Goal: Task Accomplishment & Management: Manage account settings

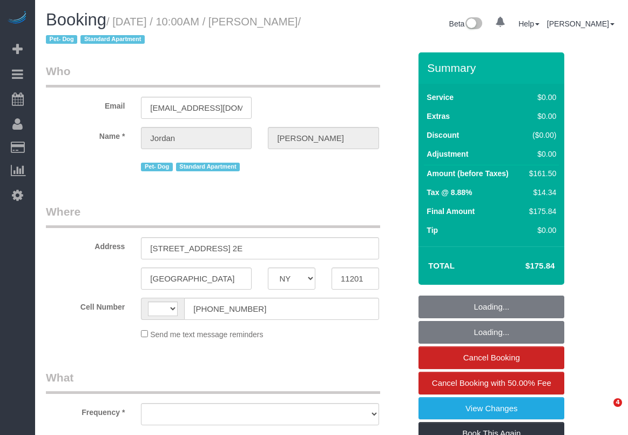
select select "NY"
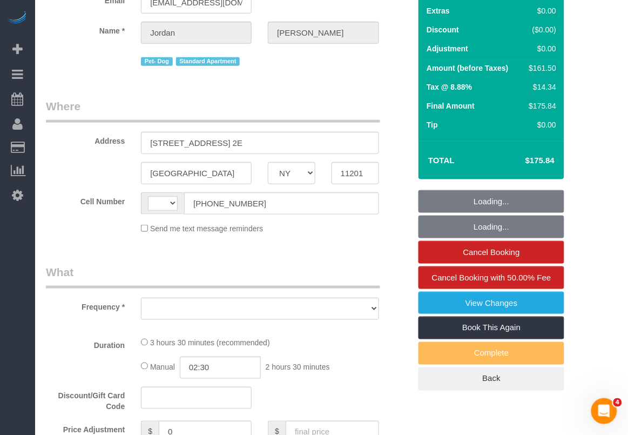
select select "object:534"
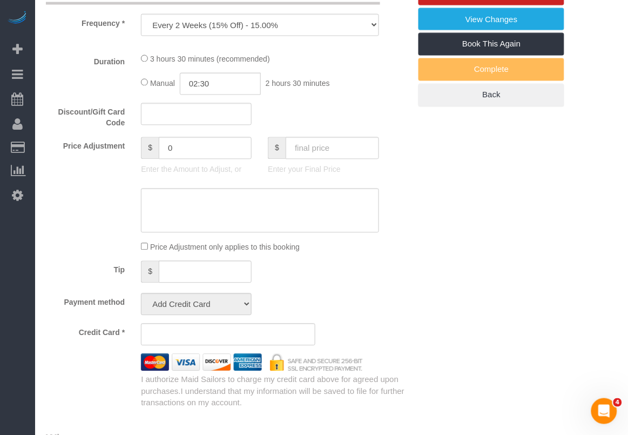
select select "string:[GEOGRAPHIC_DATA]"
select select "1"
select select "2"
select select "number:58"
select select "number:72"
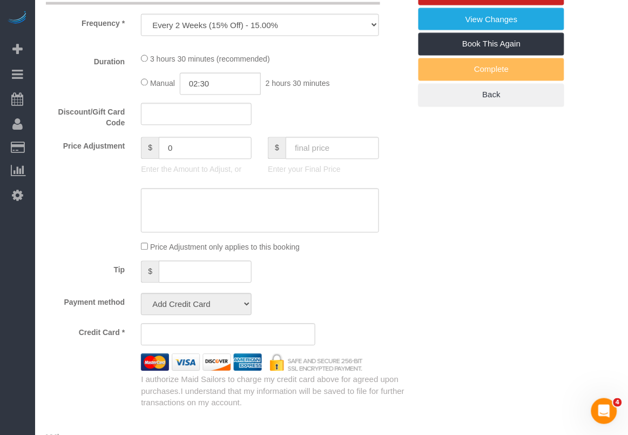
select select "number:13"
select select "number:5"
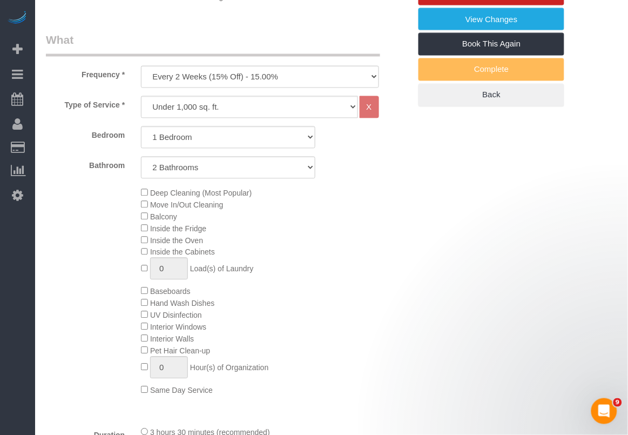
select select "object:1040"
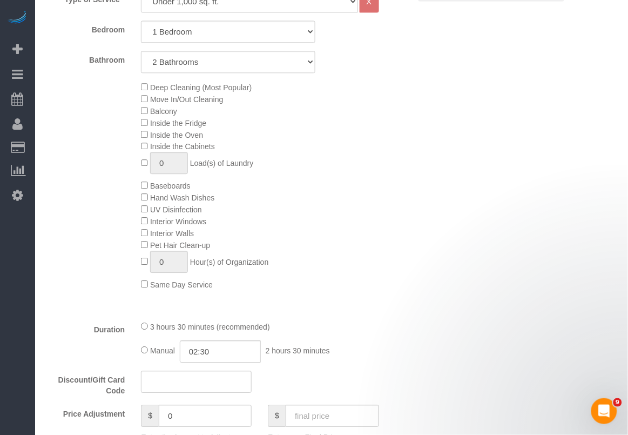
select select "spot1"
select select "string:stripe-pm_1Rcsvw4VGloSiKo7YAz02xg6"
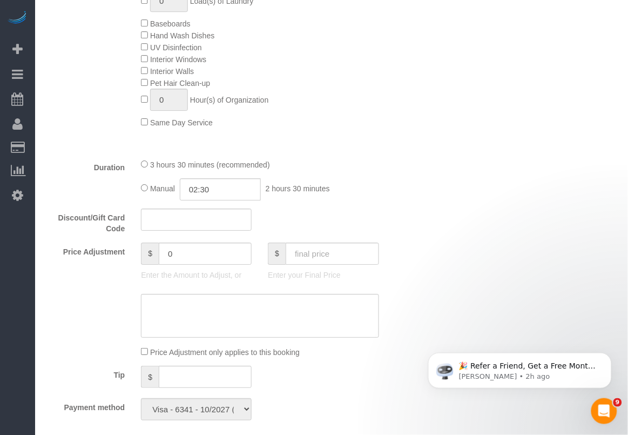
select select "1"
select select "2"
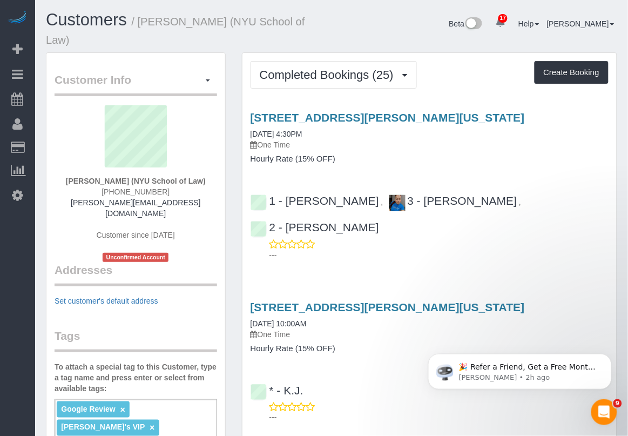
click at [509, 326] on div "65 Charles Street, New York, NY 10014 09/11/2025 10:00AM One Time Hourly Rate (…" at bounding box center [429, 327] width 374 height 52
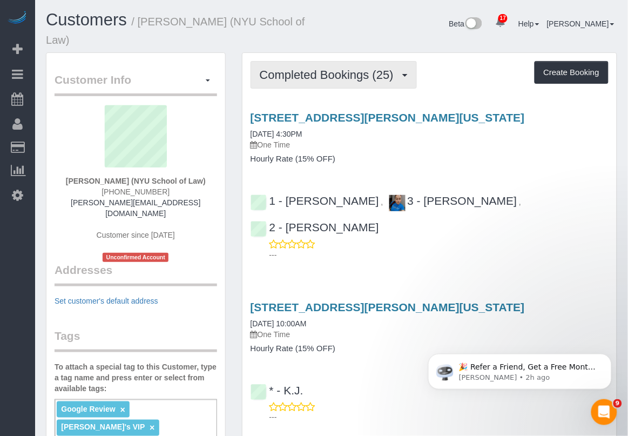
click at [363, 61] on button "Completed Bookings (25)" at bounding box center [333, 75] width 166 height 28
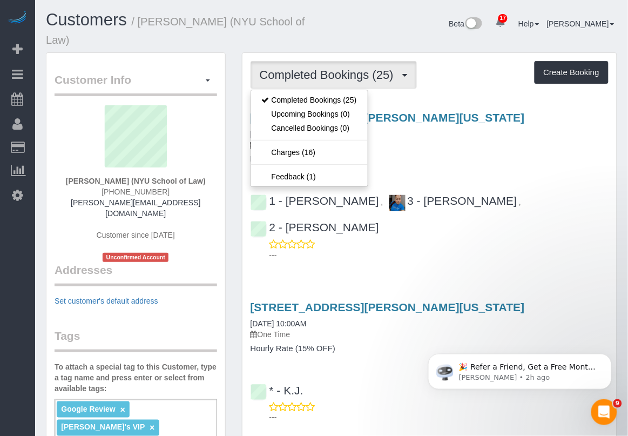
click at [414, 154] on h4 "Hourly Rate (15% OFF)" at bounding box center [429, 158] width 358 height 9
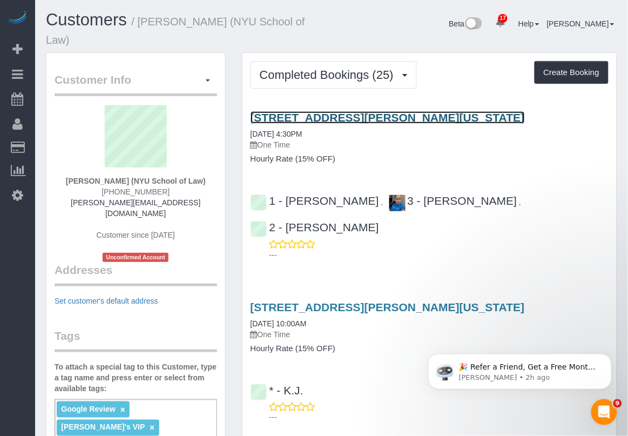
click at [327, 111] on link "65 Charles Street, New York, NY 10014" at bounding box center [387, 117] width 274 height 12
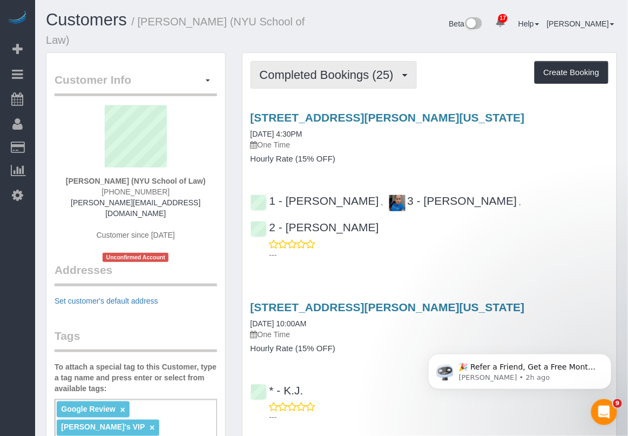
click at [360, 68] on span "Completed Bookings (25)" at bounding box center [329, 74] width 139 height 13
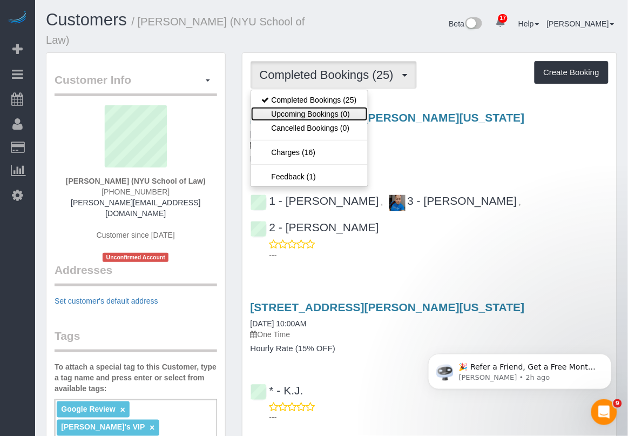
click at [328, 107] on link "Upcoming Bookings (0)" at bounding box center [309, 114] width 117 height 14
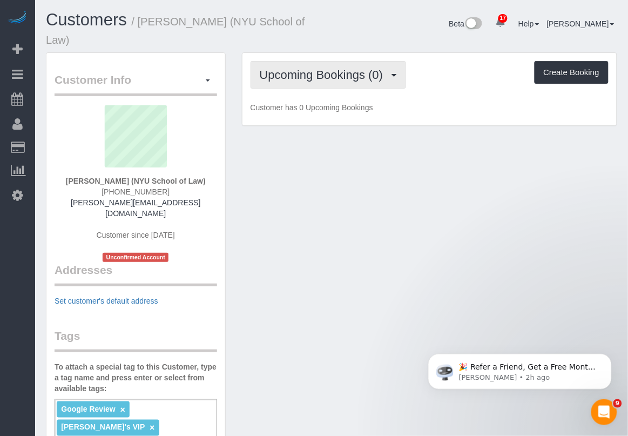
click at [295, 68] on span "Upcoming Bookings (0)" at bounding box center [324, 74] width 129 height 13
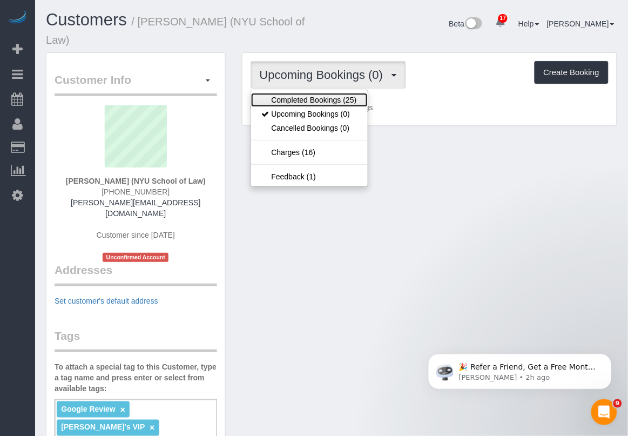
click at [293, 93] on link "Completed Bookings (25)" at bounding box center [309, 100] width 117 height 14
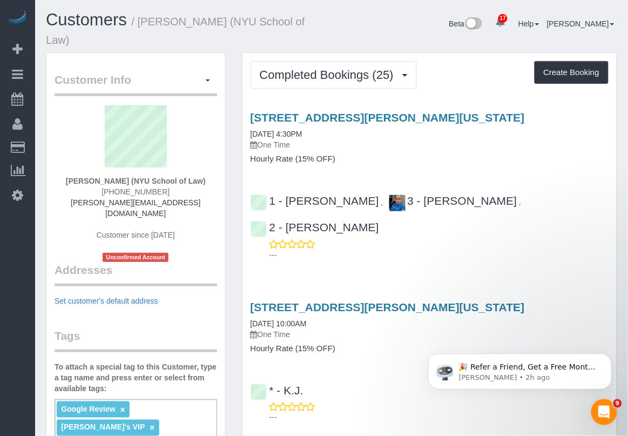
click at [371, 343] on div "65 Charles Street, New York, NY 10014 09/11/2025 10:00AM One Time Hourly Rate (…" at bounding box center [429, 359] width 374 height 136
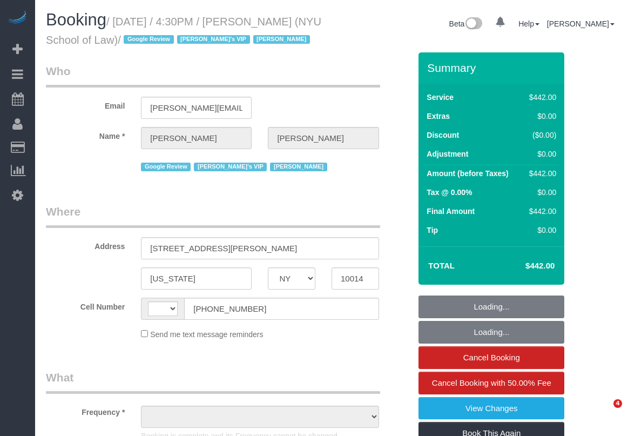
select select "NY"
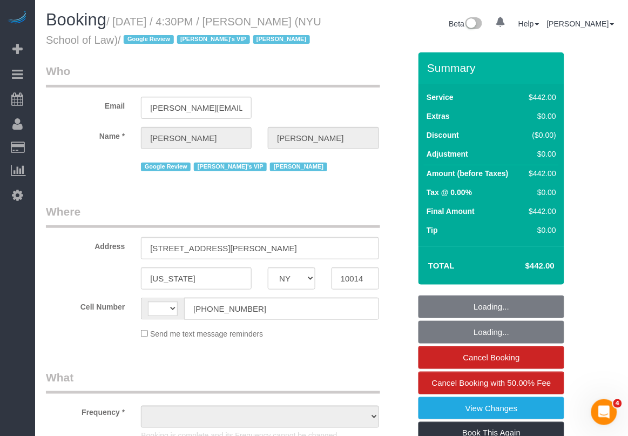
select select "object:535"
select select "number:89"
select select "number:90"
select select "number:15"
select select "number:7"
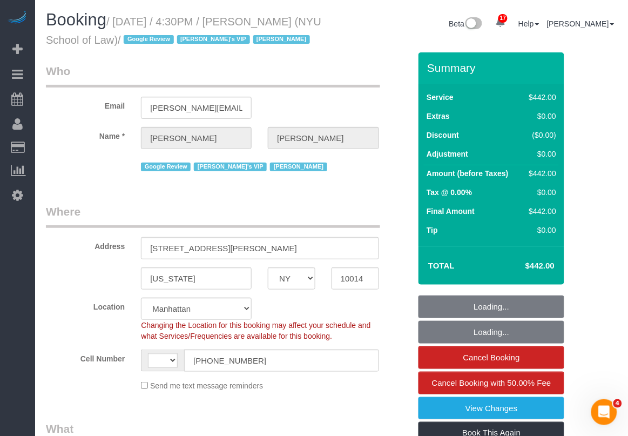
select select "object:686"
select select "string:[GEOGRAPHIC_DATA]"
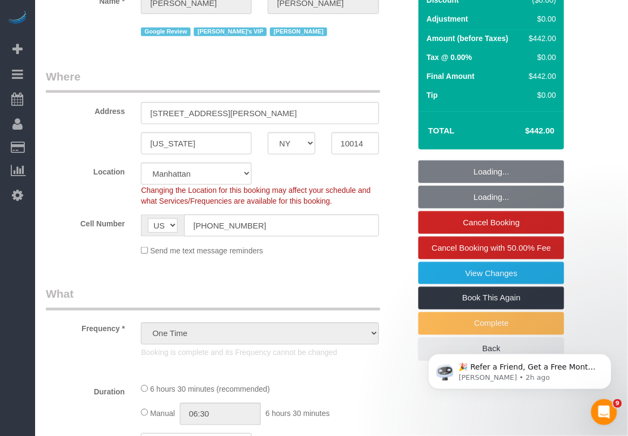
select select "390"
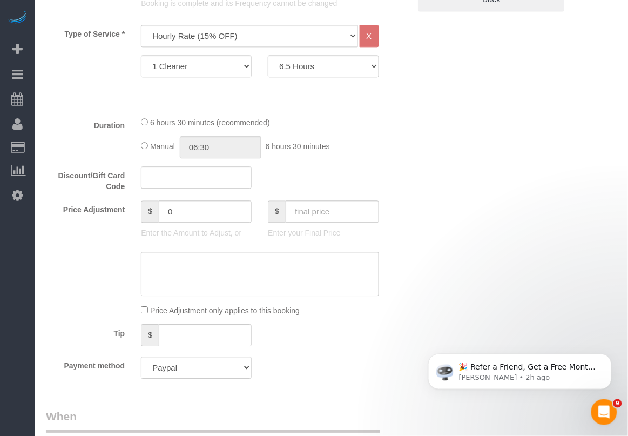
scroll to position [405, 0]
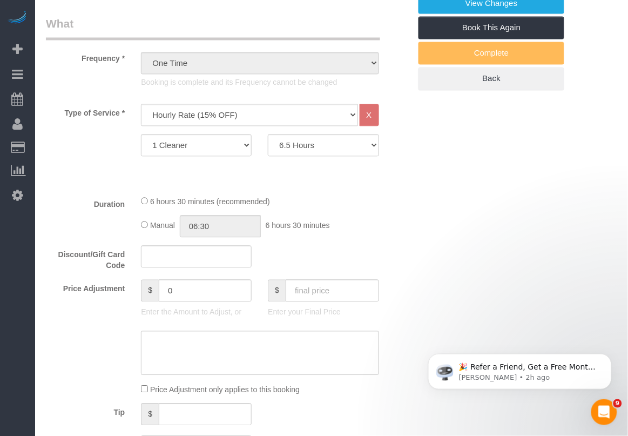
click at [447, 336] on div "🎉 Refer a Friend, Get a Free Month! 🎉 Love Automaid? Share the love! When you r…" at bounding box center [519, 321] width 199 height 135
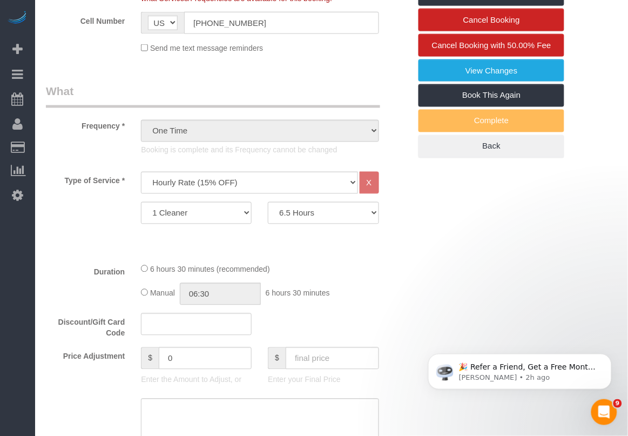
scroll to position [270, 0]
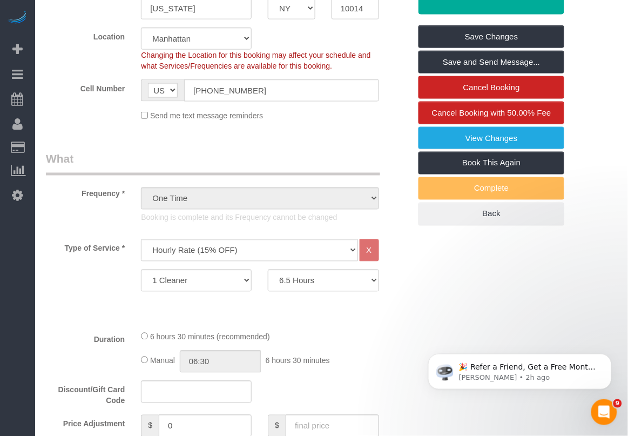
click at [324, 335] on div "6 hours 30 minutes (recommended)" at bounding box center [260, 336] width 238 height 12
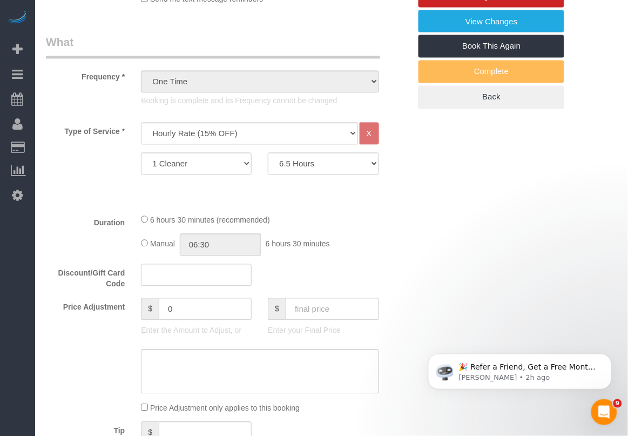
scroll to position [405, 0]
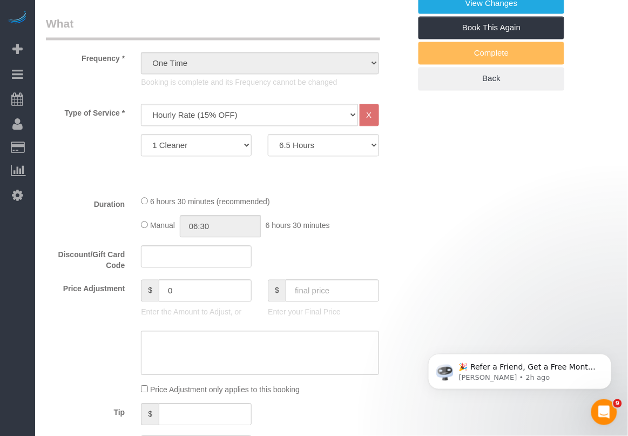
click at [392, 339] on div at bounding box center [228, 353] width 381 height 44
click at [246, 146] on select "1 Cleaner 2 Cleaners 3 Cleaners 4 Cleaners 5 Cleaners 6 Cleaners 7 Cleaners 8 C…" at bounding box center [196, 145] width 111 height 22
click at [252, 171] on div "Type of Service * Under 1,000 sq. ft. 1,001 - 1,500 sq. ft. 1,500+ sq. ft. Cust…" at bounding box center [228, 145] width 364 height 83
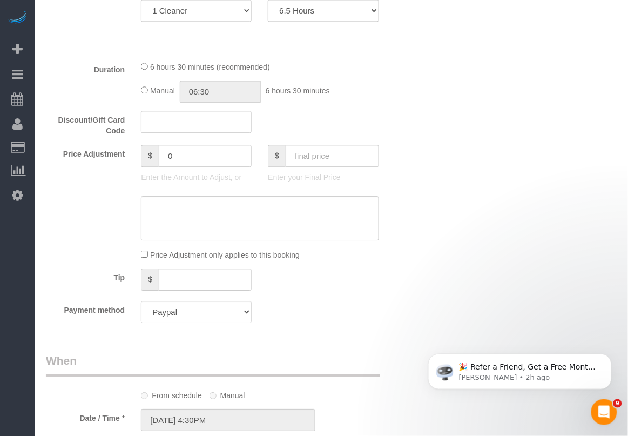
scroll to position [472, 0]
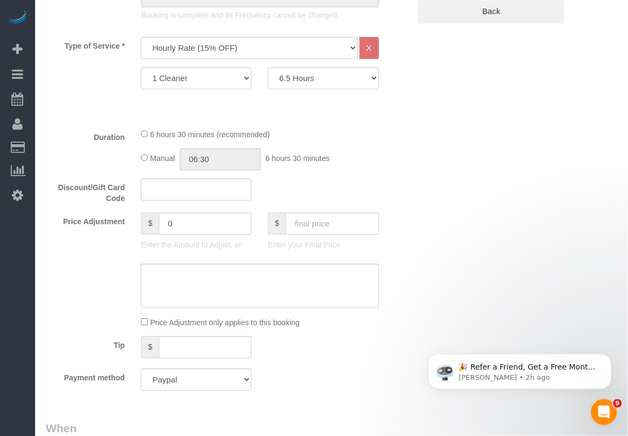
click at [360, 341] on div "Tip $" at bounding box center [228, 348] width 381 height 24
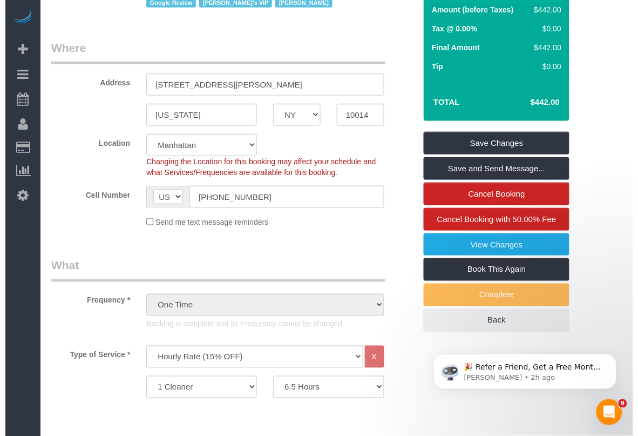
scroll to position [135, 0]
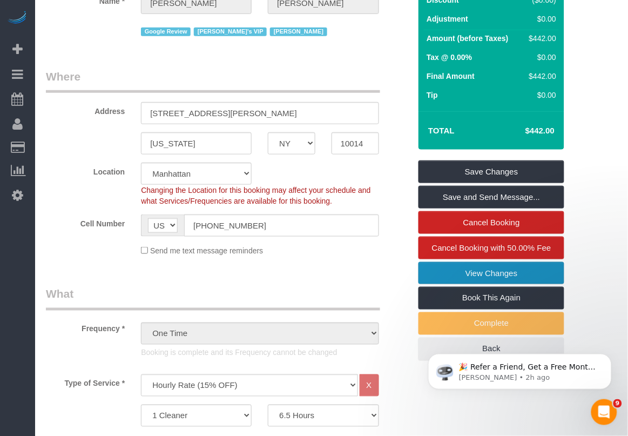
click at [487, 270] on link "View Changes" at bounding box center [491, 273] width 146 height 23
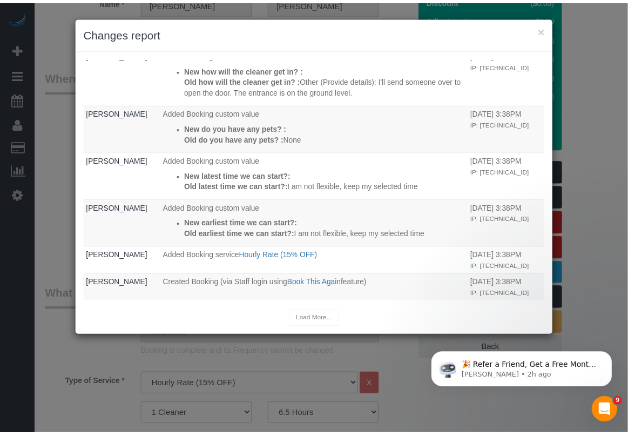
scroll to position [672, 0]
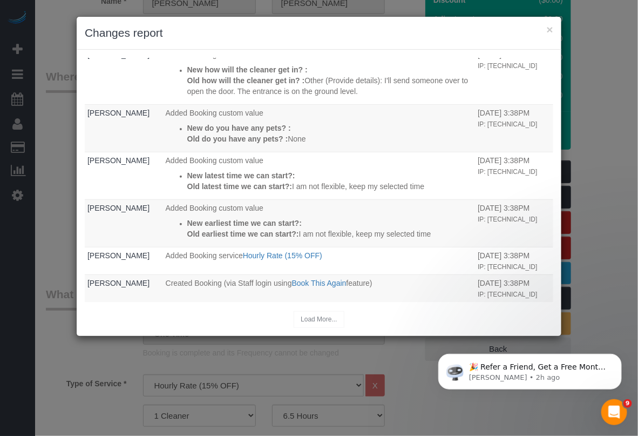
drag, startPoint x: 554, startPoint y: 29, endPoint x: 543, endPoint y: 28, distance: 10.8
click at [551, 28] on div "× Changes report" at bounding box center [319, 33] width 485 height 33
click at [551, 28] on button "×" at bounding box center [550, 29] width 6 height 11
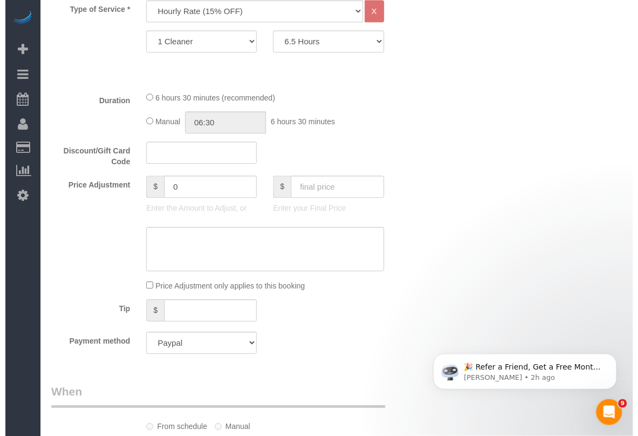
scroll to position [337, 0]
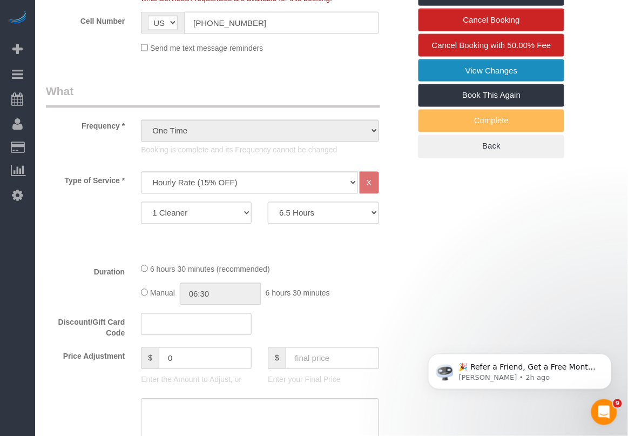
click at [471, 76] on link "View Changes" at bounding box center [491, 70] width 146 height 23
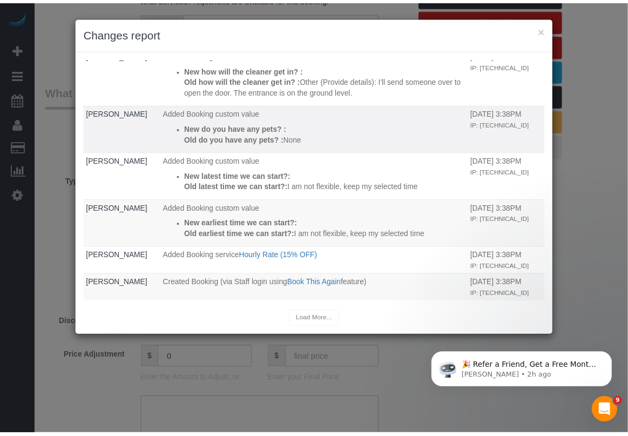
scroll to position [672, 0]
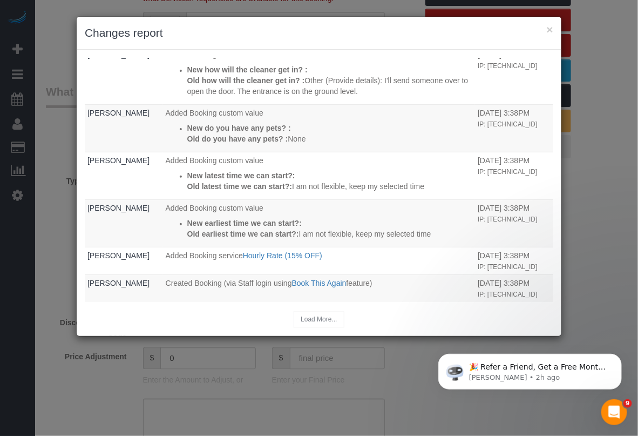
drag, startPoint x: 293, startPoint y: 330, endPoint x: 304, endPoint y: 334, distance: 11.9
click at [293, 330] on div "Who What When [PERSON_NAME] Updated earnings info for 2 - [PERSON_NAME] New hou…" at bounding box center [319, 193] width 485 height 286
click at [554, 27] on div "× Changes report" at bounding box center [319, 33] width 485 height 33
click at [549, 28] on button "×" at bounding box center [550, 29] width 6 height 11
